Goal: Task Accomplishment & Management: Manage account settings

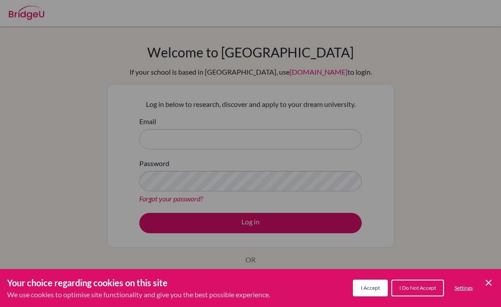
click at [172, 142] on div "Cookie Preferences" at bounding box center [250, 153] width 501 height 307
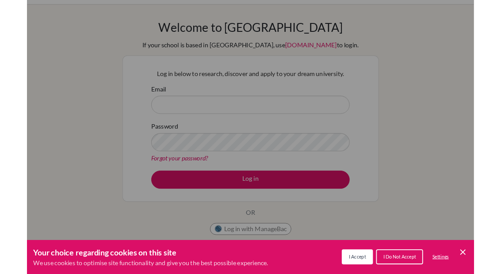
scroll to position [23, 0]
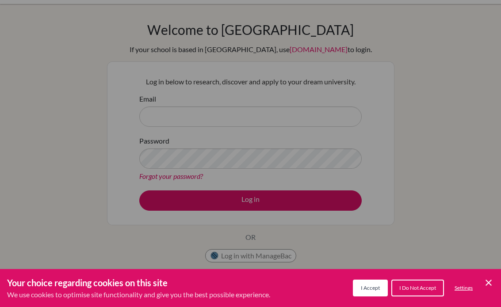
click at [488, 288] on icon "Cookie Control Close Icon" at bounding box center [488, 283] width 11 height 11
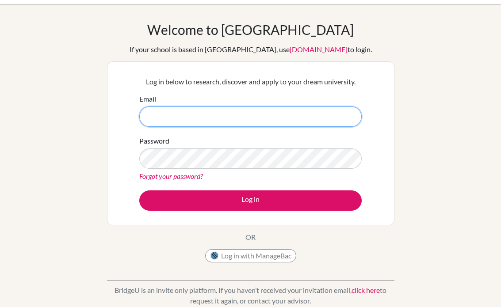
click at [166, 120] on input "Email" at bounding box center [250, 117] width 222 height 20
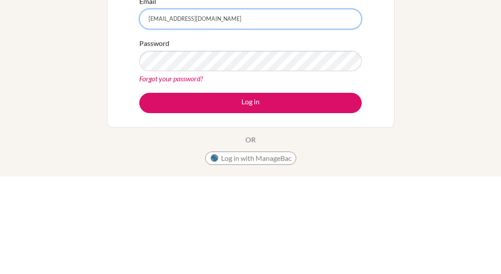
type input "[EMAIL_ADDRESS][DOMAIN_NAME]"
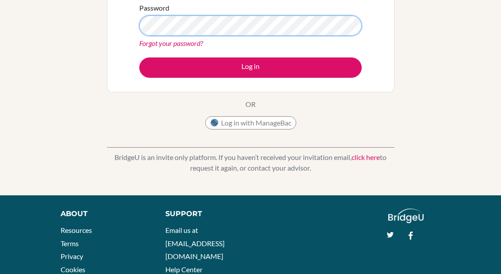
scroll to position [155, 0]
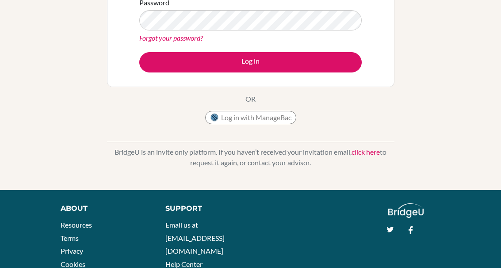
click at [195, 41] on link "Forgot your password?" at bounding box center [171, 43] width 64 height 8
click at [193, 39] on link "Forgot your password?" at bounding box center [171, 43] width 64 height 8
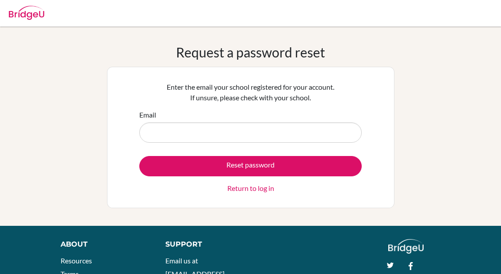
click at [313, 142] on input "Email" at bounding box center [250, 132] width 222 height 20
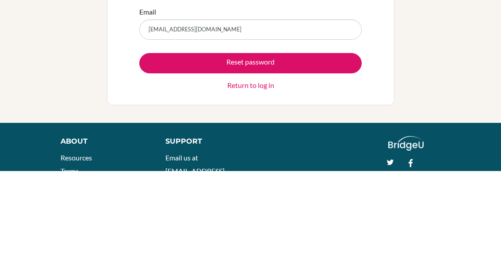
type input "[EMAIL_ADDRESS][DOMAIN_NAME]"
click at [250, 156] on button "Reset password" at bounding box center [250, 166] width 222 height 20
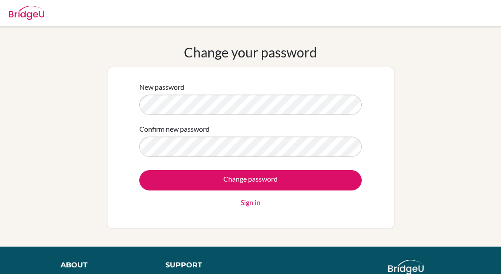
scroll to position [75, 0]
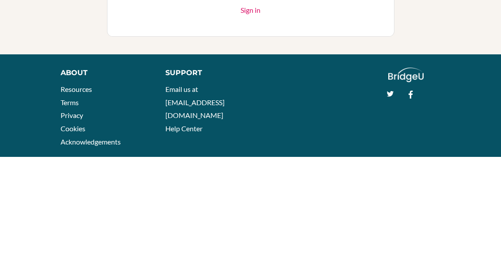
click at [250, 95] on input "Change password" at bounding box center [250, 105] width 222 height 20
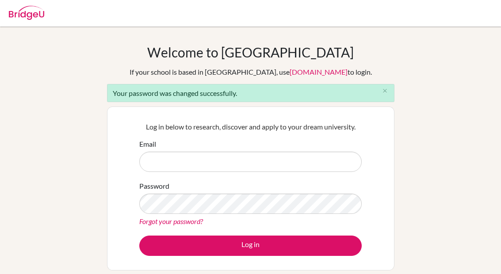
click at [320, 164] on input "Email" at bounding box center [250, 162] width 222 height 20
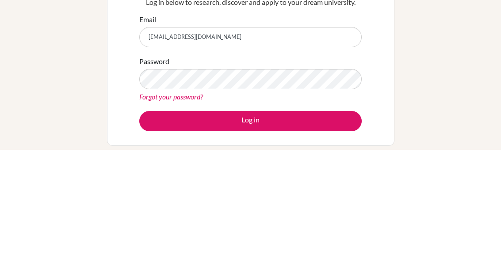
type input "[EMAIL_ADDRESS][DOMAIN_NAME]"
click at [299, 181] on div "Password Forgot your password?" at bounding box center [250, 204] width 222 height 46
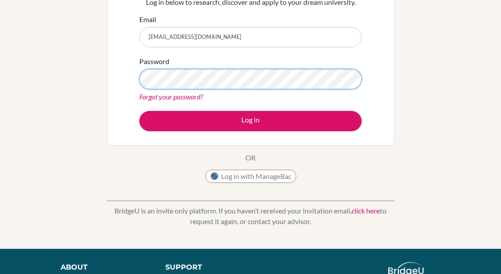
scroll to position [124, 0]
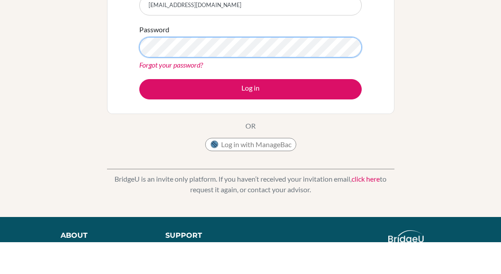
click at [250, 111] on button "Log in" at bounding box center [250, 121] width 222 height 20
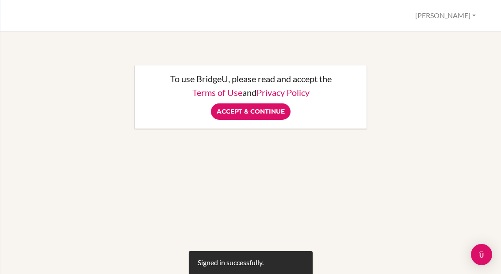
click at [275, 112] on input "Accept & Continue" at bounding box center [251, 111] width 80 height 16
